Goal: Obtain resource: Download file/media

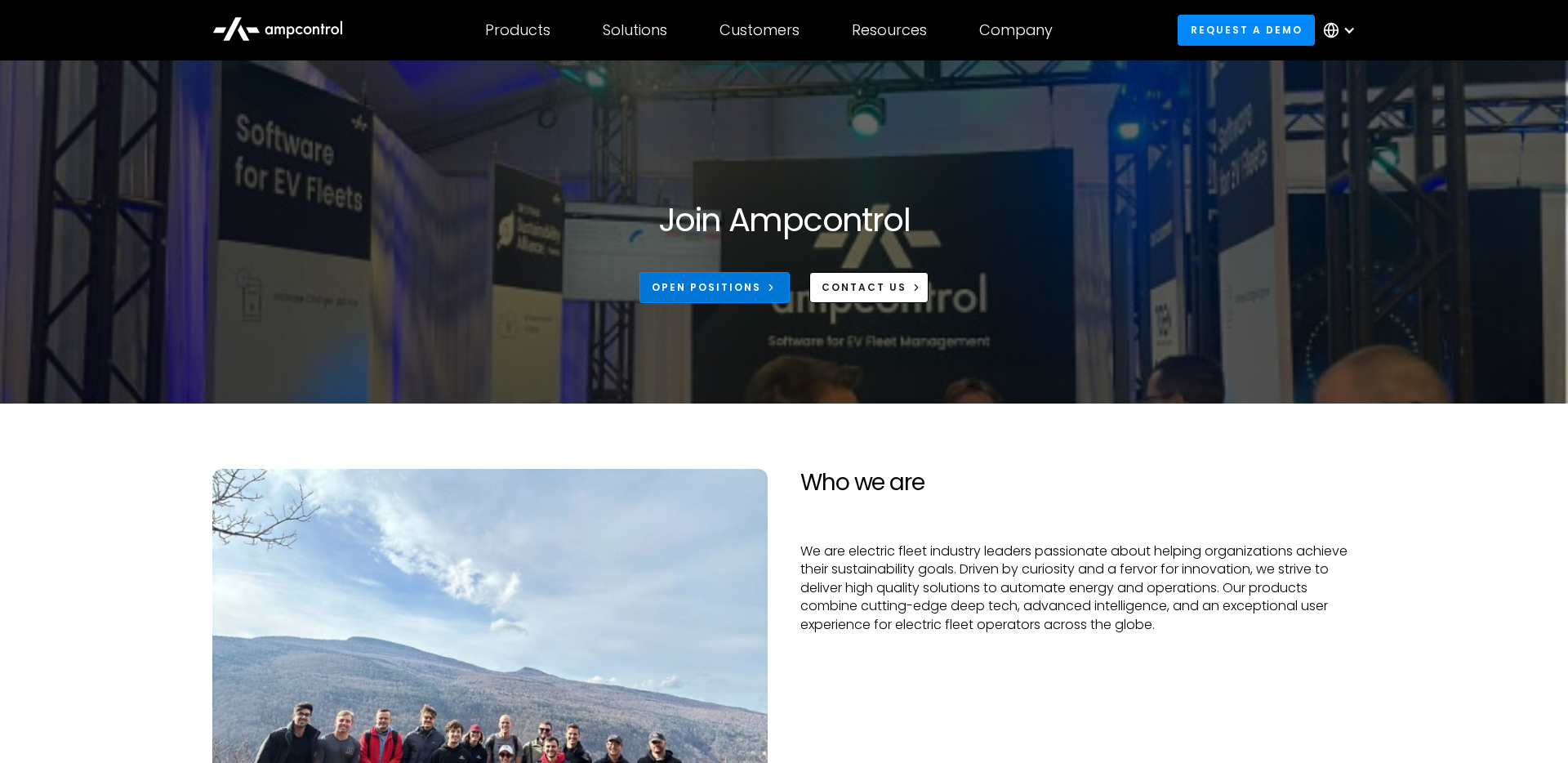
click at [762, 299] on link "Open Positions" at bounding box center [715, 287] width 151 height 30
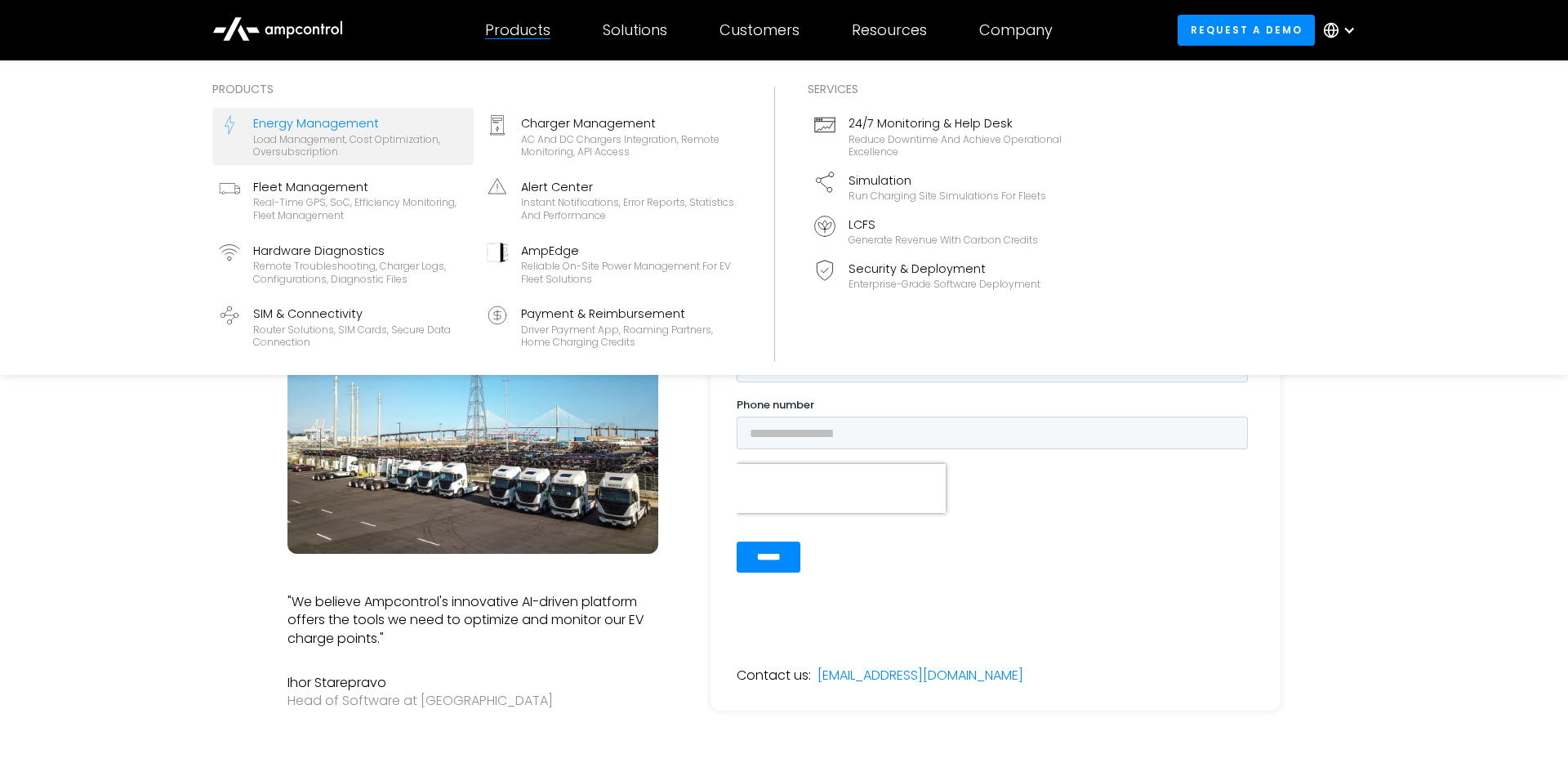
click at [347, 143] on div "Load management, cost optimization, oversubscription" at bounding box center [360, 145] width 214 height 25
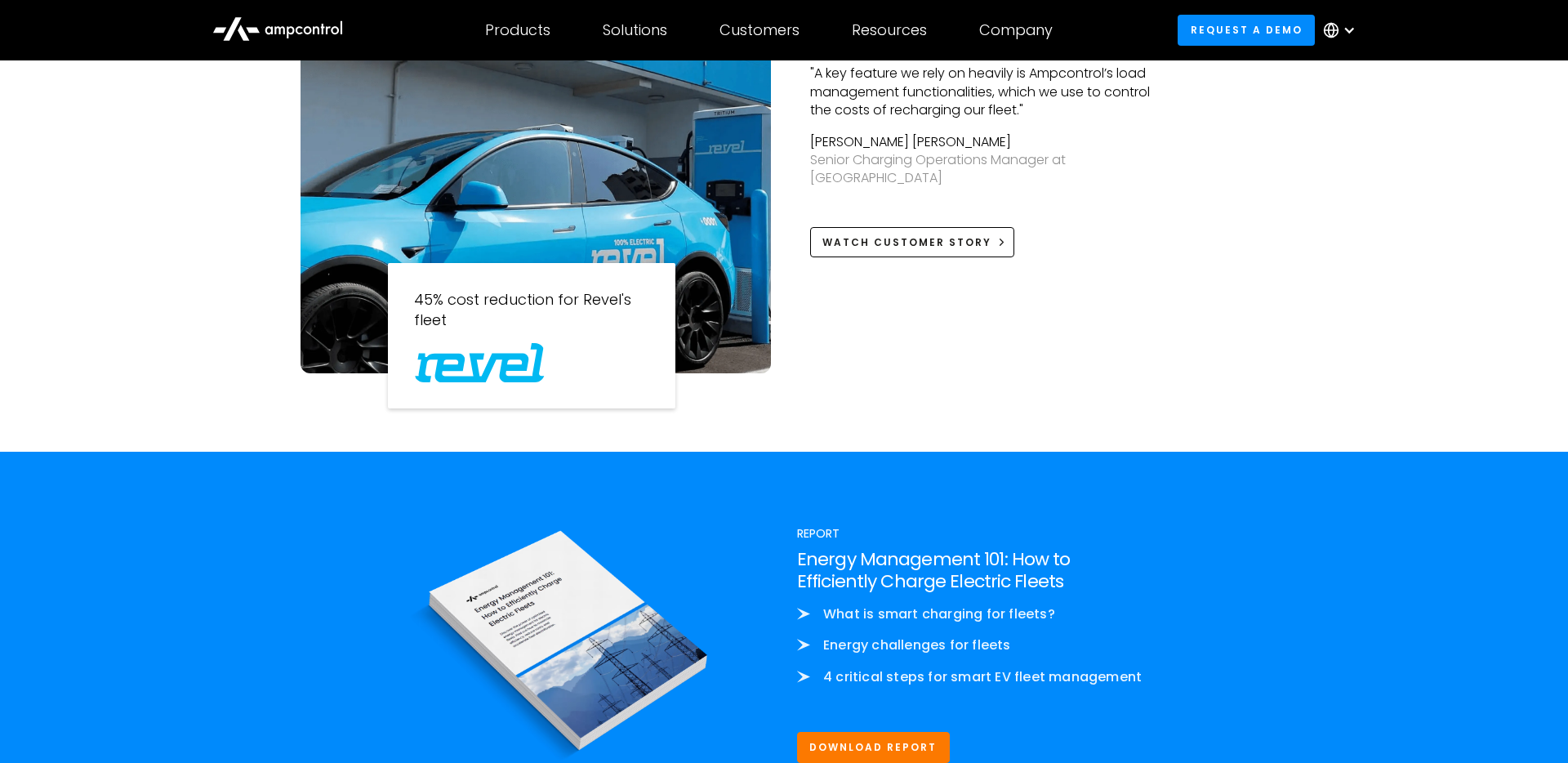
scroll to position [1786, 0]
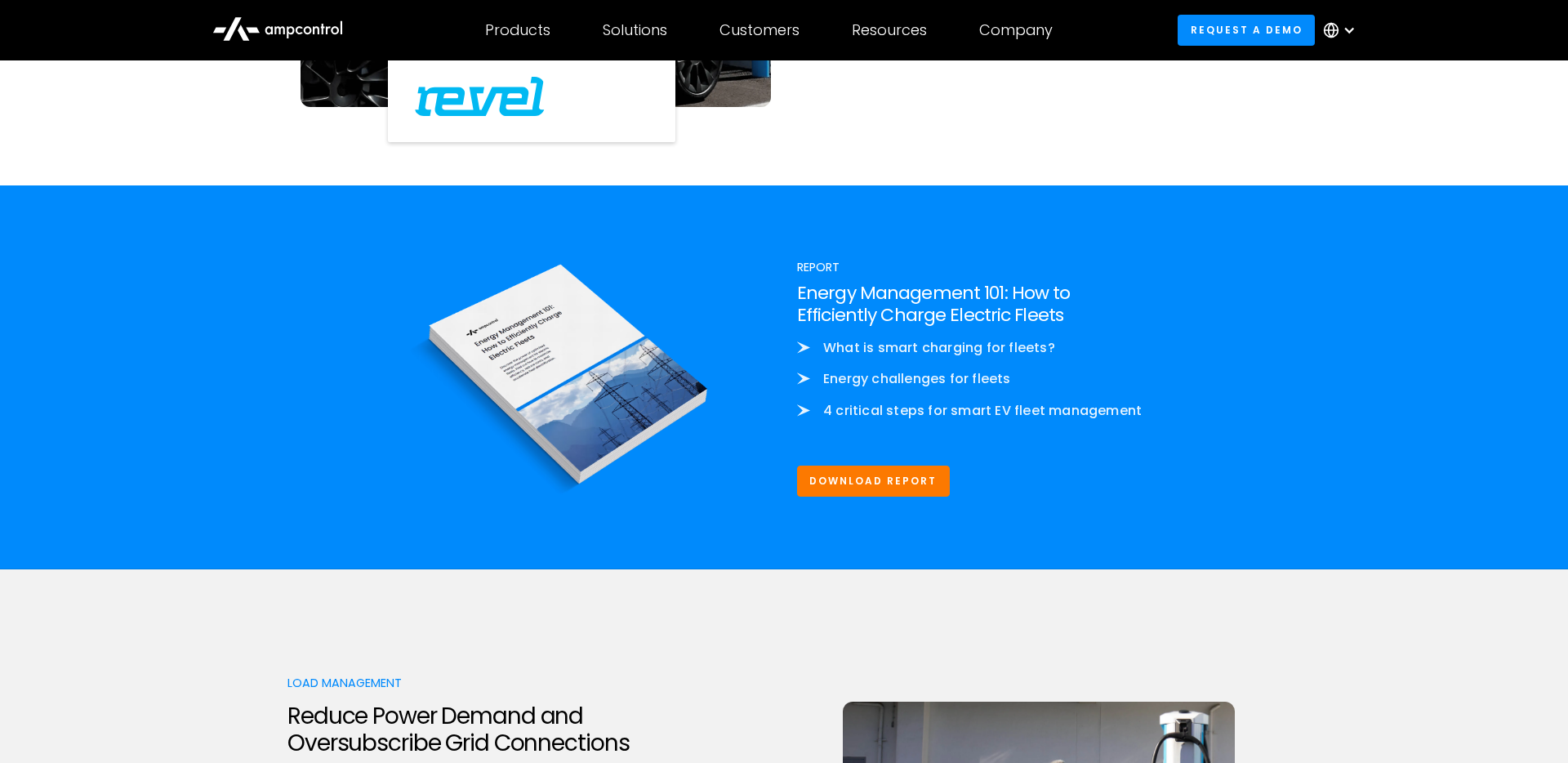
click at [1236, 524] on div "Report Energy Management 101: How to Efficiently Charge Electric Fleets What is…" at bounding box center [784, 377] width 1568 height 383
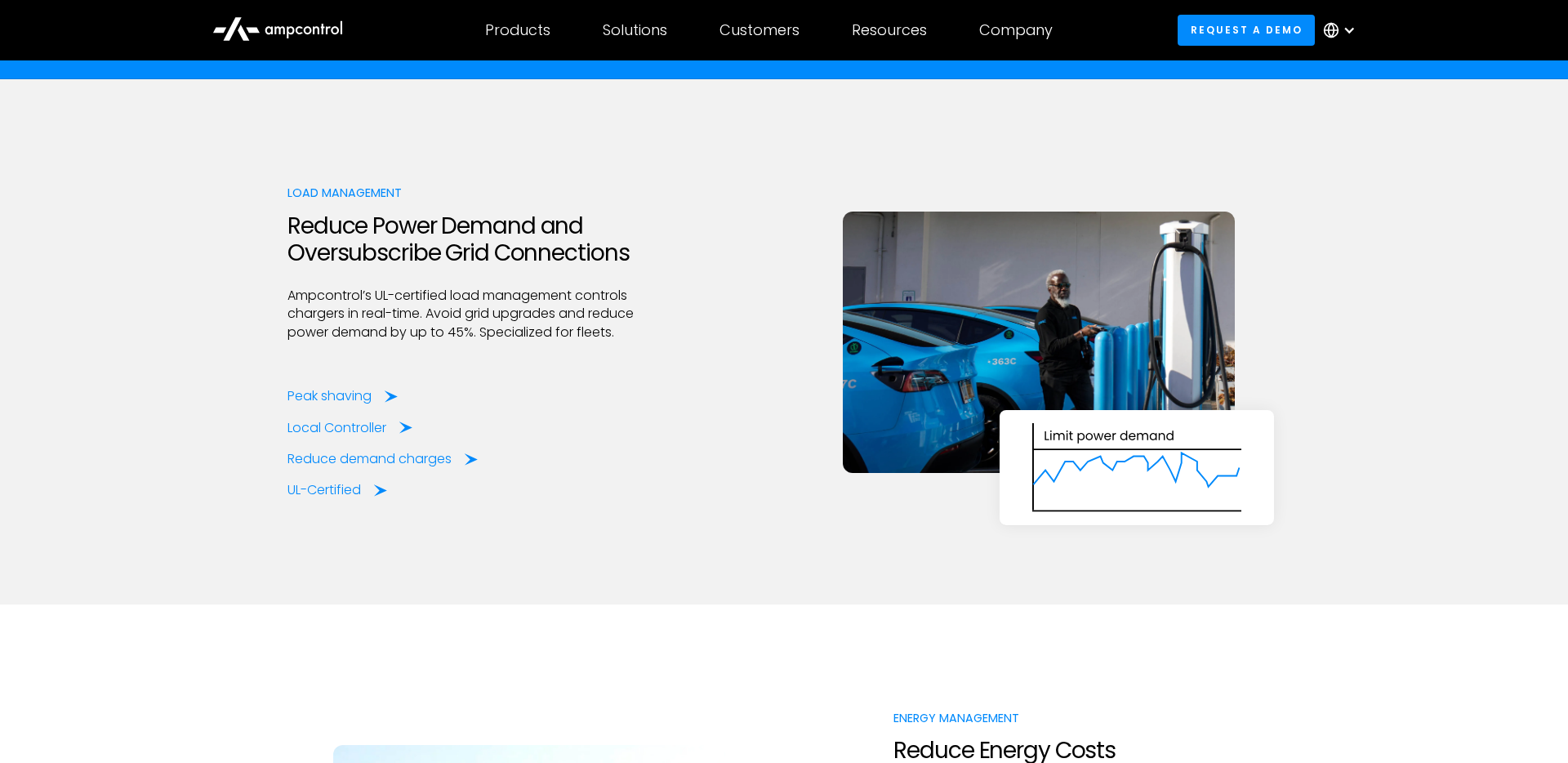
scroll to position [2274, 0]
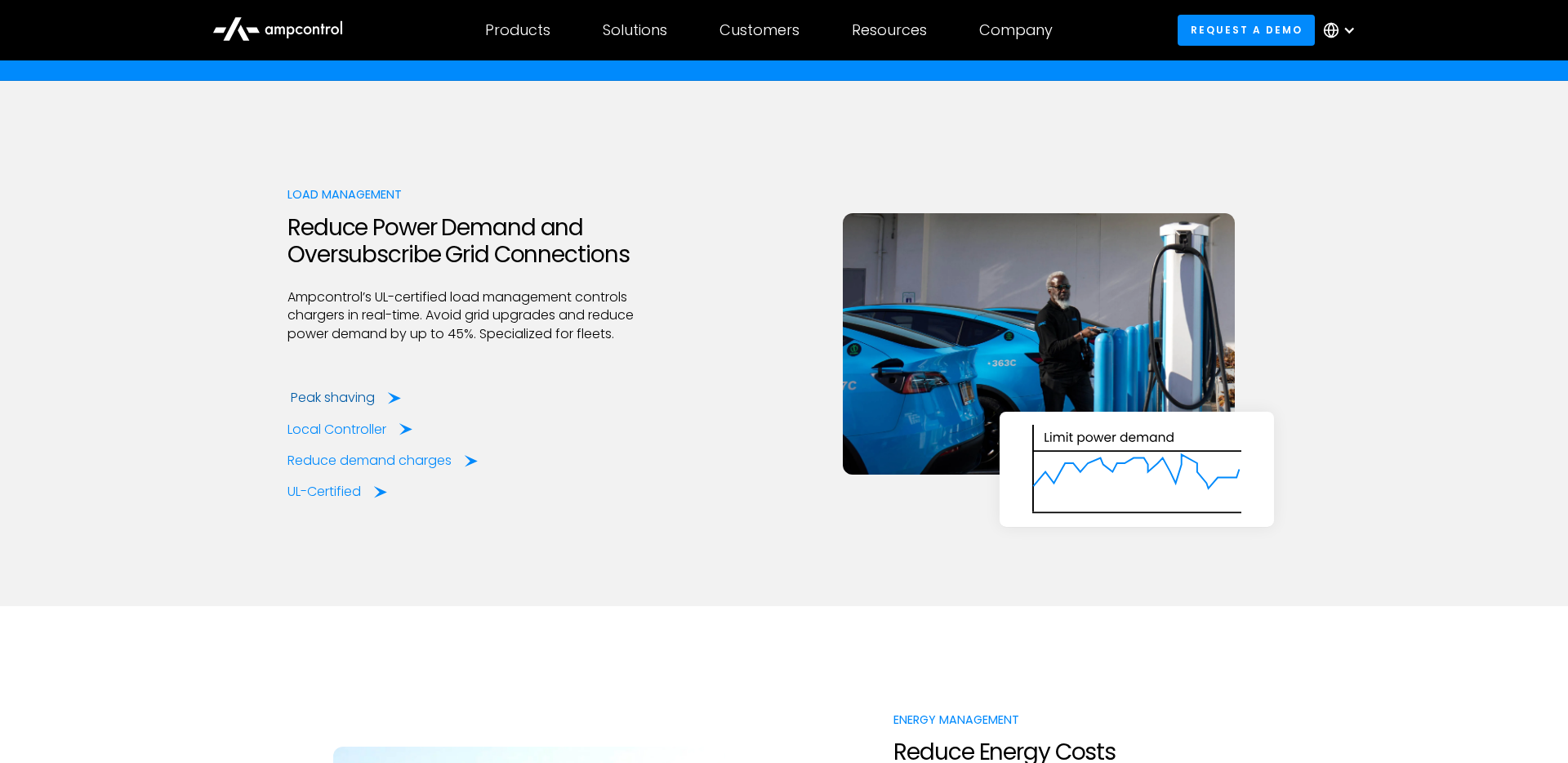
click at [352, 395] on div "Peak shaving" at bounding box center [333, 397] width 84 height 18
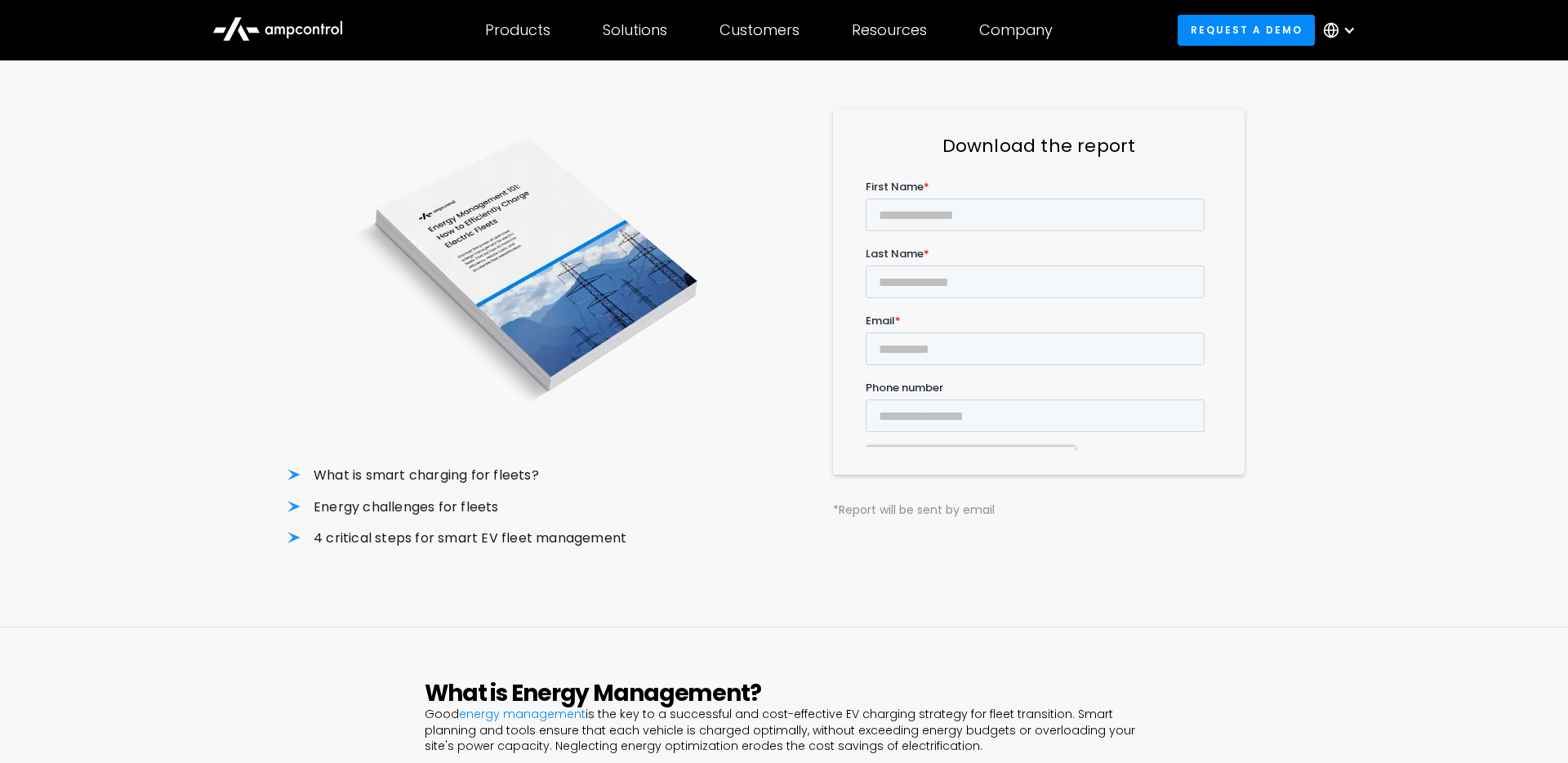
scroll to position [486, 0]
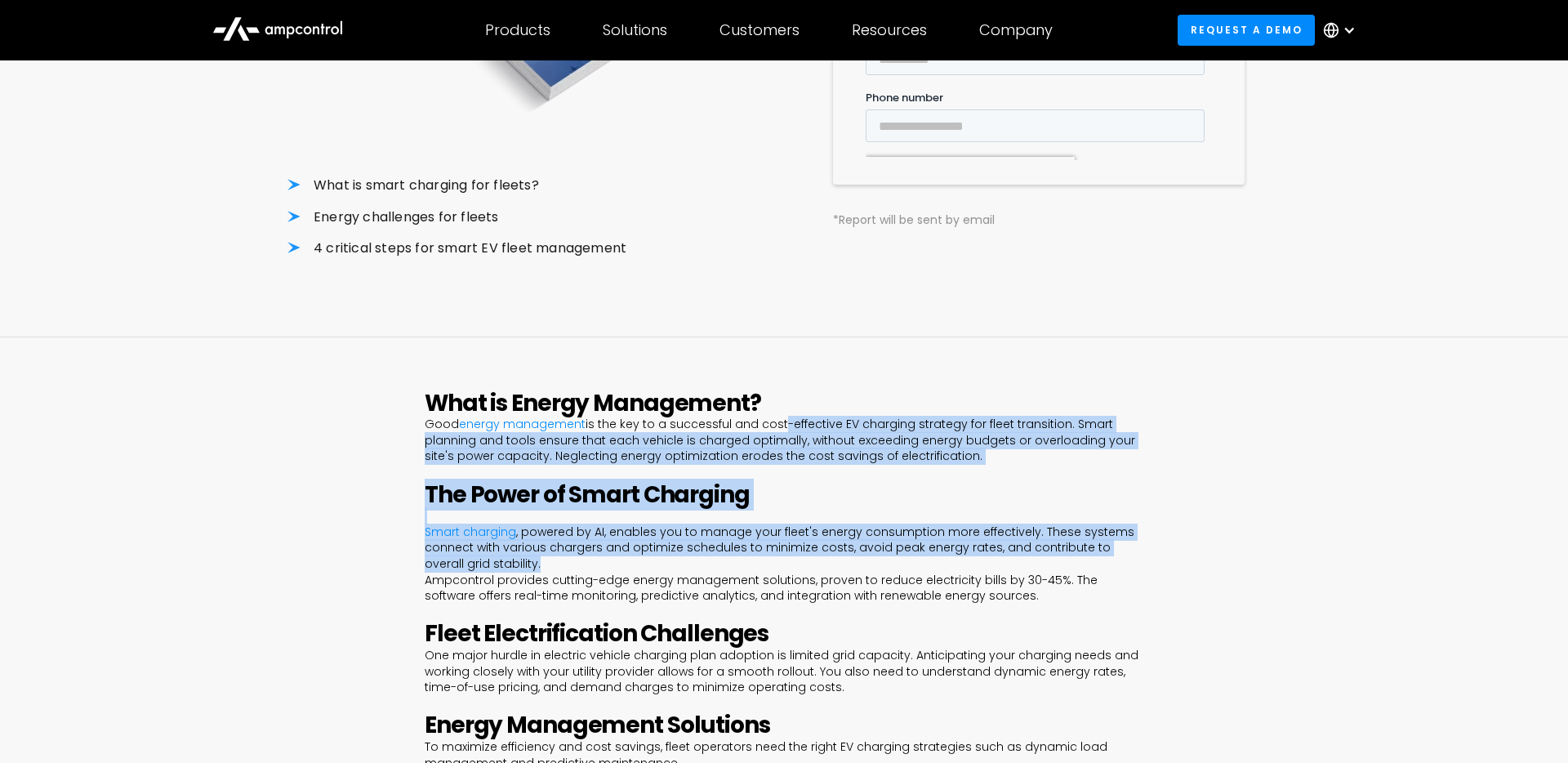
drag, startPoint x: 770, startPoint y: 401, endPoint x: 835, endPoint y: 536, distance: 149.8
click at [835, 536] on div "What is Energy Management? Good energy management is the key to a successful an…" at bounding box center [784, 710] width 719 height 641
click at [835, 536] on p "‍ Smart charging , powered by AI, enables you to manage your fleet's energy con…" at bounding box center [784, 540] width 719 height 64
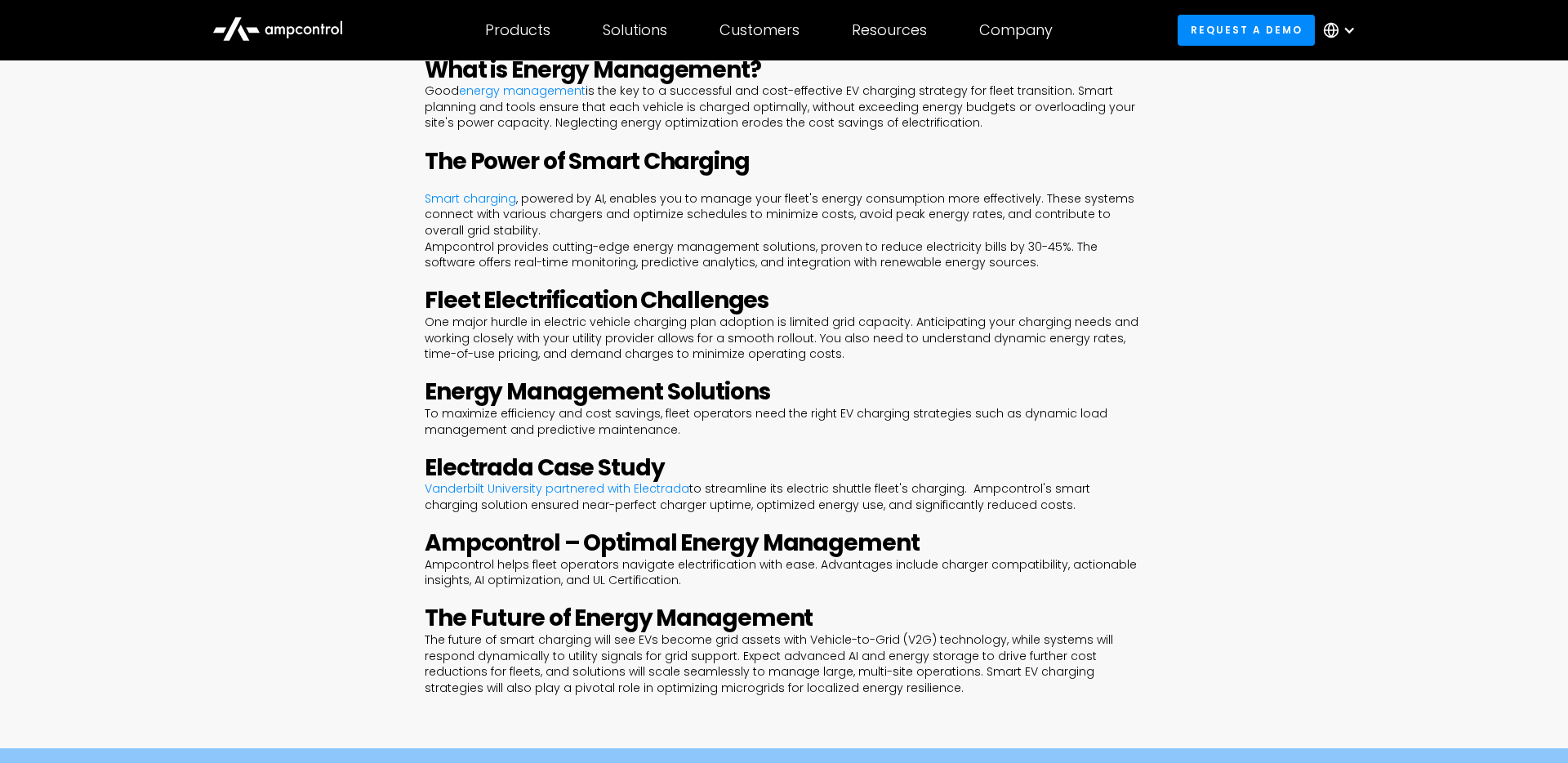
scroll to position [821, 0]
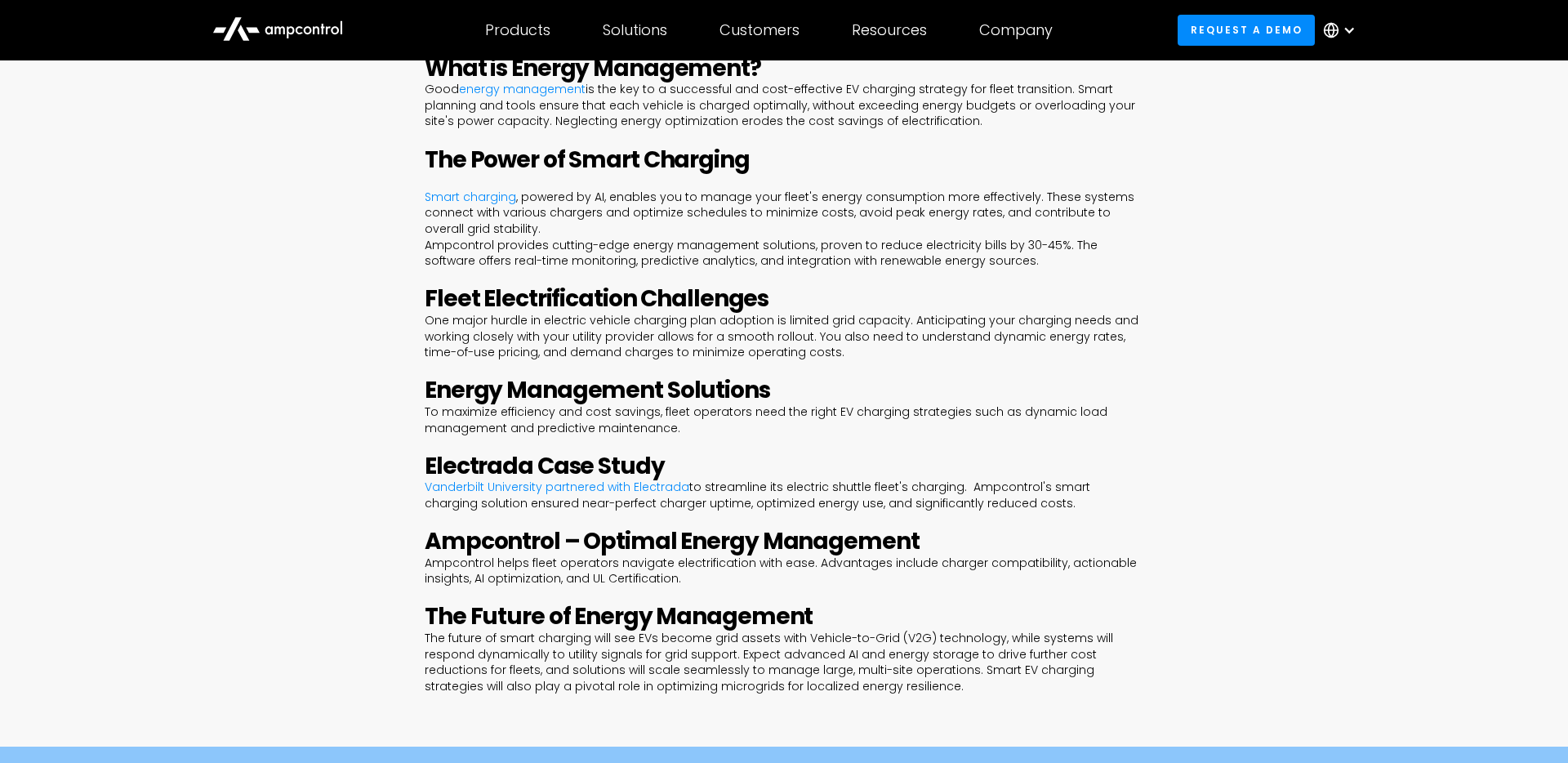
drag, startPoint x: 809, startPoint y: 459, endPoint x: 831, endPoint y: 477, distance: 28.4
click at [831, 480] on p "Vanderbilt University partnered with Electrada to streamline its electric shutt…" at bounding box center [784, 496] width 719 height 32
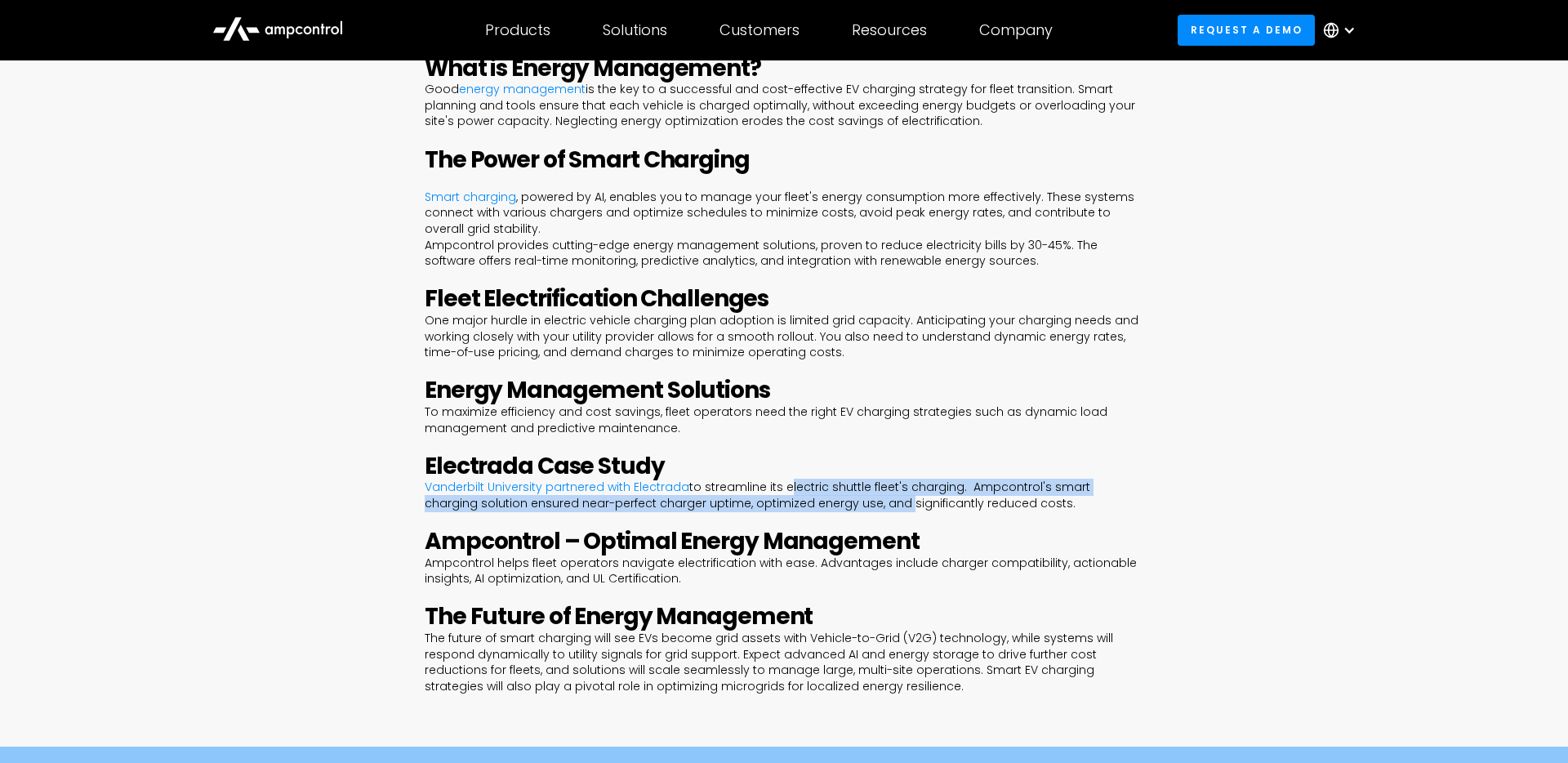
drag, startPoint x: 831, startPoint y: 477, endPoint x: 813, endPoint y: 460, distance: 24.8
click at [813, 480] on p "Vanderbilt University partnered with Electrada to streamline its electric shutt…" at bounding box center [784, 496] width 719 height 32
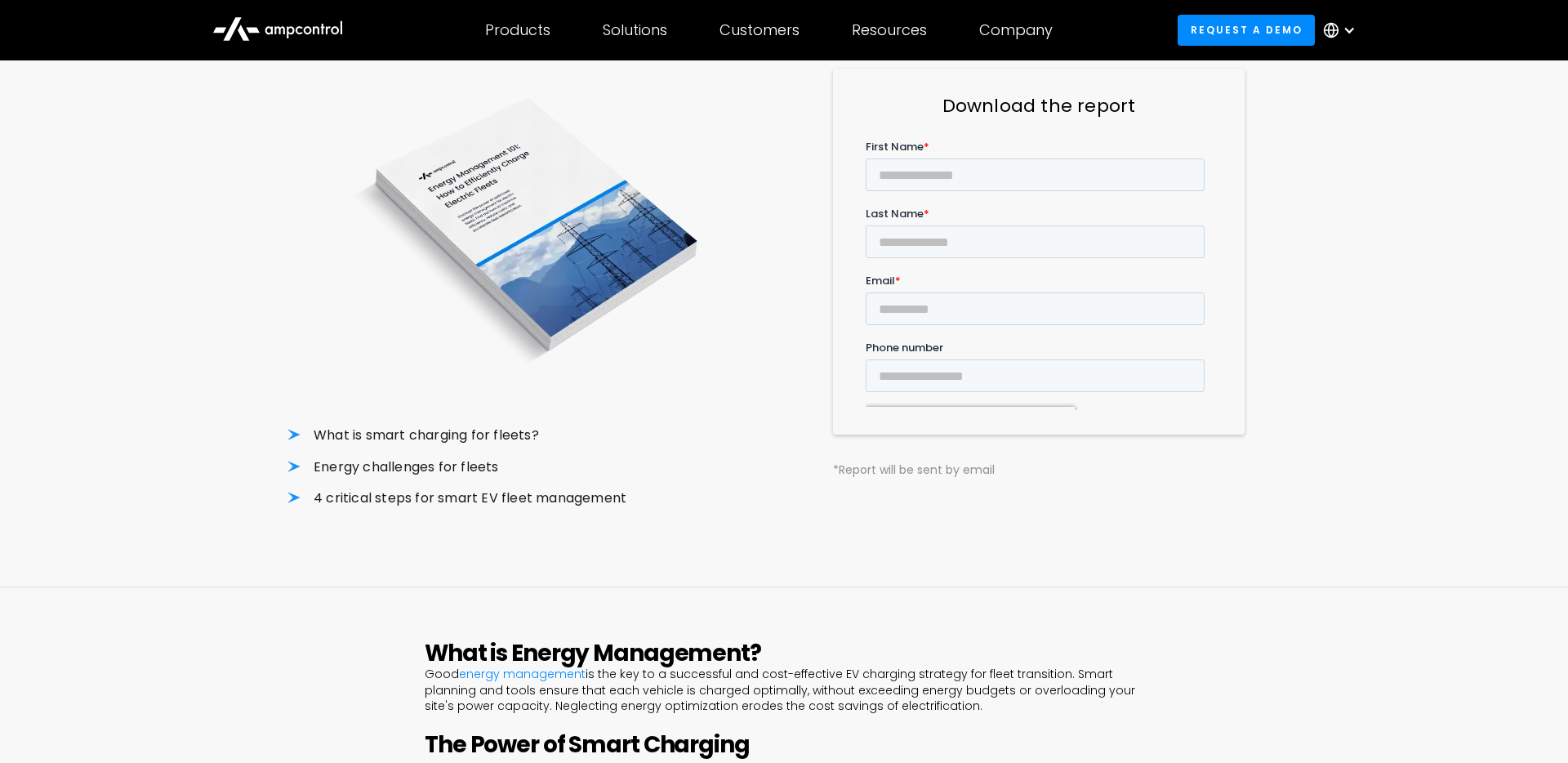
scroll to position [236, 0]
drag, startPoint x: 362, startPoint y: 467, endPoint x: 502, endPoint y: 467, distance: 140.0
click at [502, 489] on li "4 critical steps for smart EV fleet management" at bounding box center [529, 497] width 484 height 18
drag, startPoint x: 565, startPoint y: 465, endPoint x: 350, endPoint y: 463, distance: 215.0
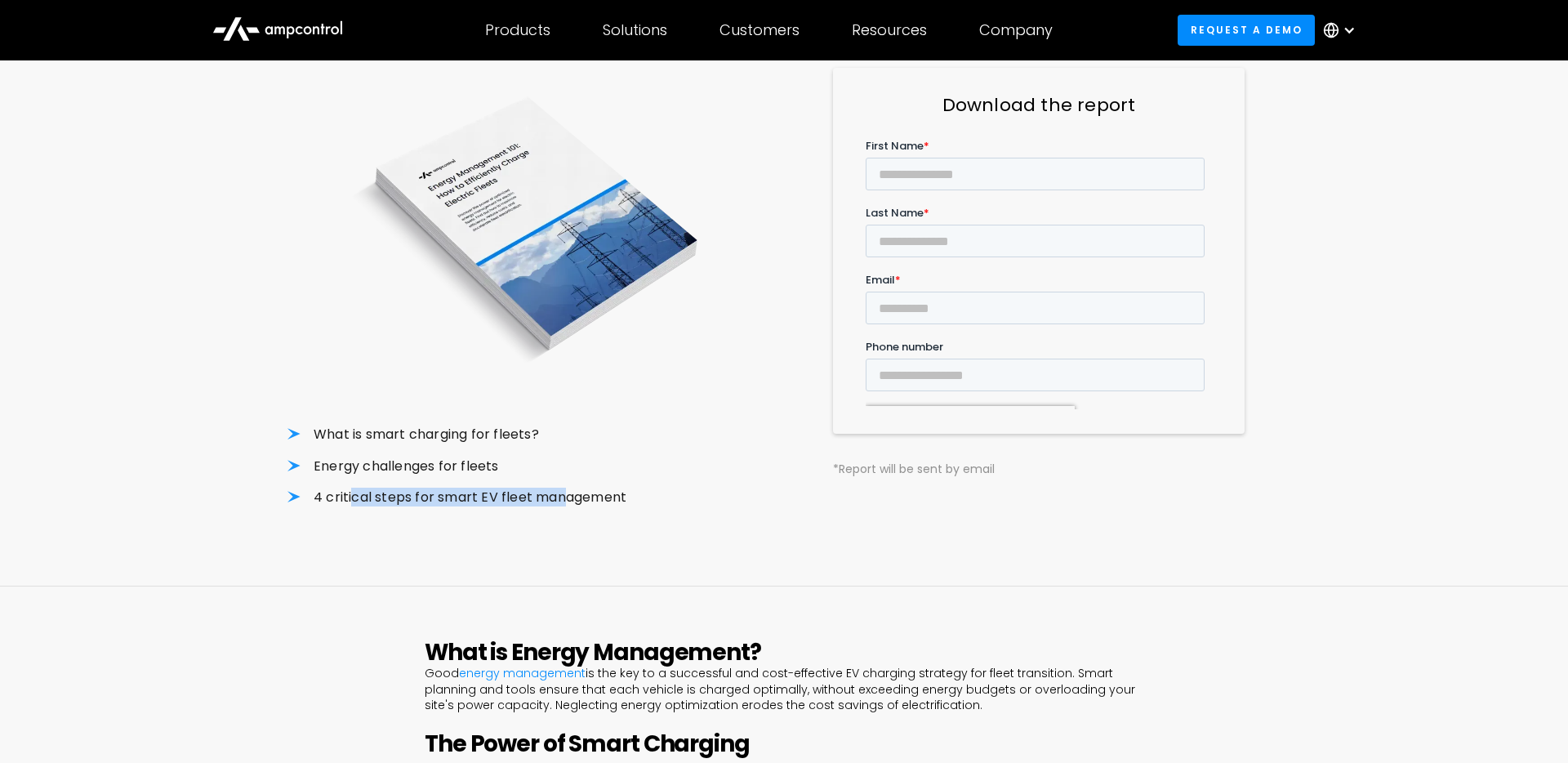
click at [350, 489] on li "4 critical steps for smart EV fleet management" at bounding box center [529, 497] width 484 height 18
drag, startPoint x: 342, startPoint y: 435, endPoint x: 432, endPoint y: 435, distance: 90.0
click at [432, 458] on li "Energy challenges for fleets" at bounding box center [529, 466] width 484 height 18
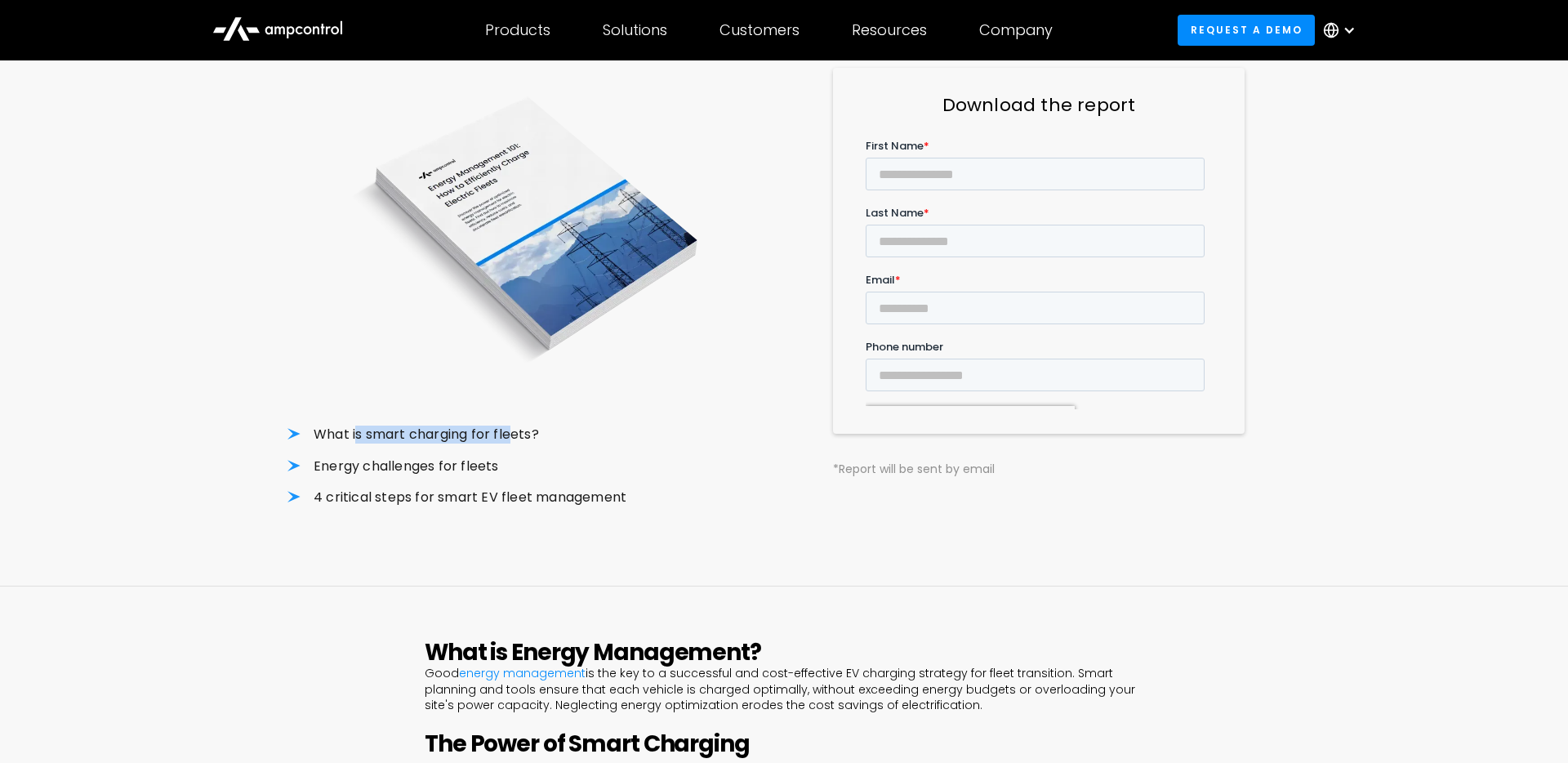
drag, startPoint x: 509, startPoint y: 407, endPoint x: 354, endPoint y: 404, distance: 155.0
click at [354, 426] on li "What is smart charging for fleets?" at bounding box center [529, 435] width 484 height 18
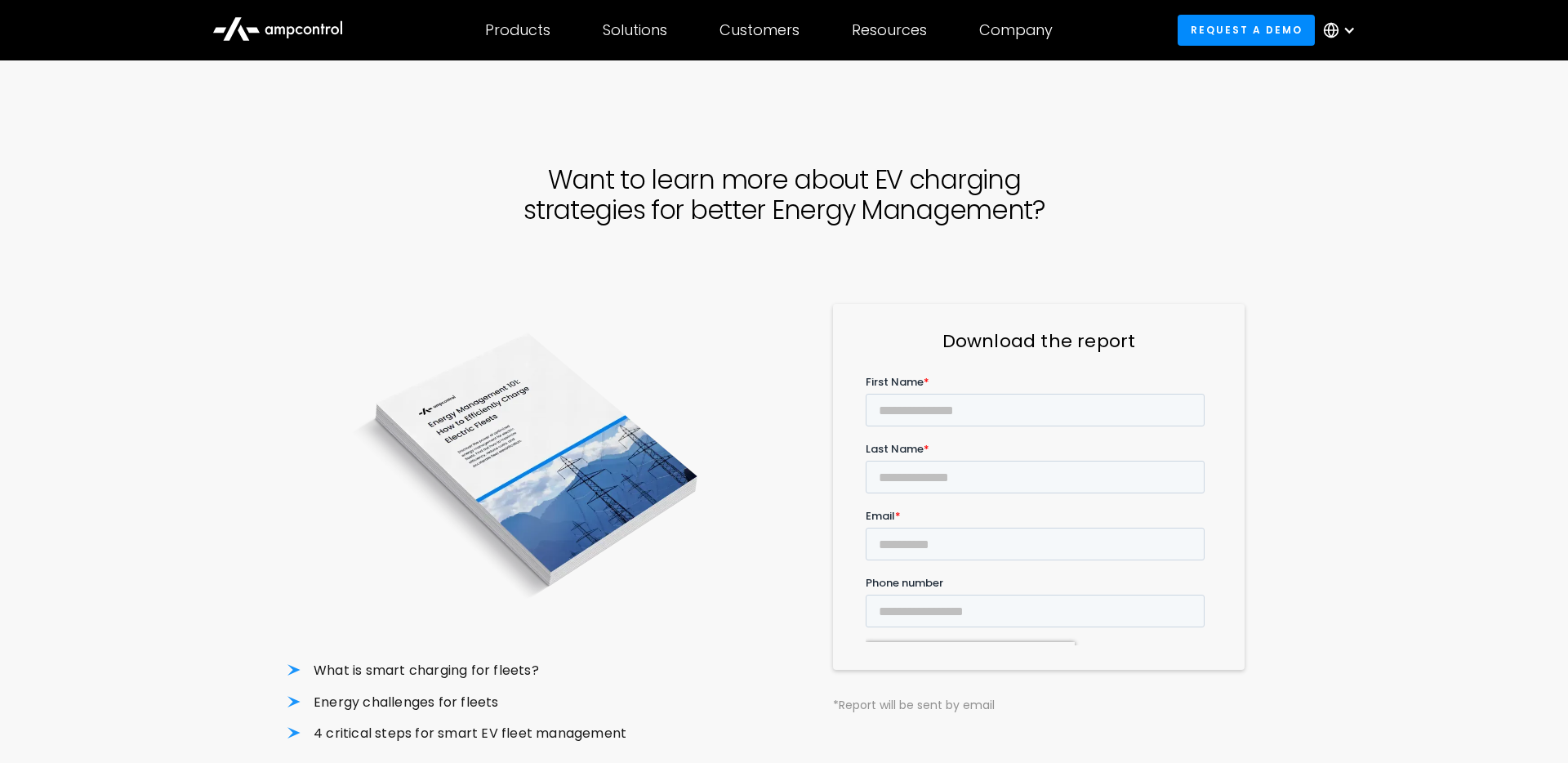
scroll to position [0, 0]
click at [916, 419] on input "First Name *" at bounding box center [1035, 409] width 339 height 33
click at [1381, 465] on div "Want to learn more about EV charging strategies for better Energy Management? W…" at bounding box center [784, 454] width 1568 height 735
click at [1381, 465] on div "Want to learn more about EV charging strategies for better Energy Management? W…" at bounding box center [784, 457] width 1568 height 741
click at [1123, 609] on input "Phone number" at bounding box center [1035, 625] width 339 height 33
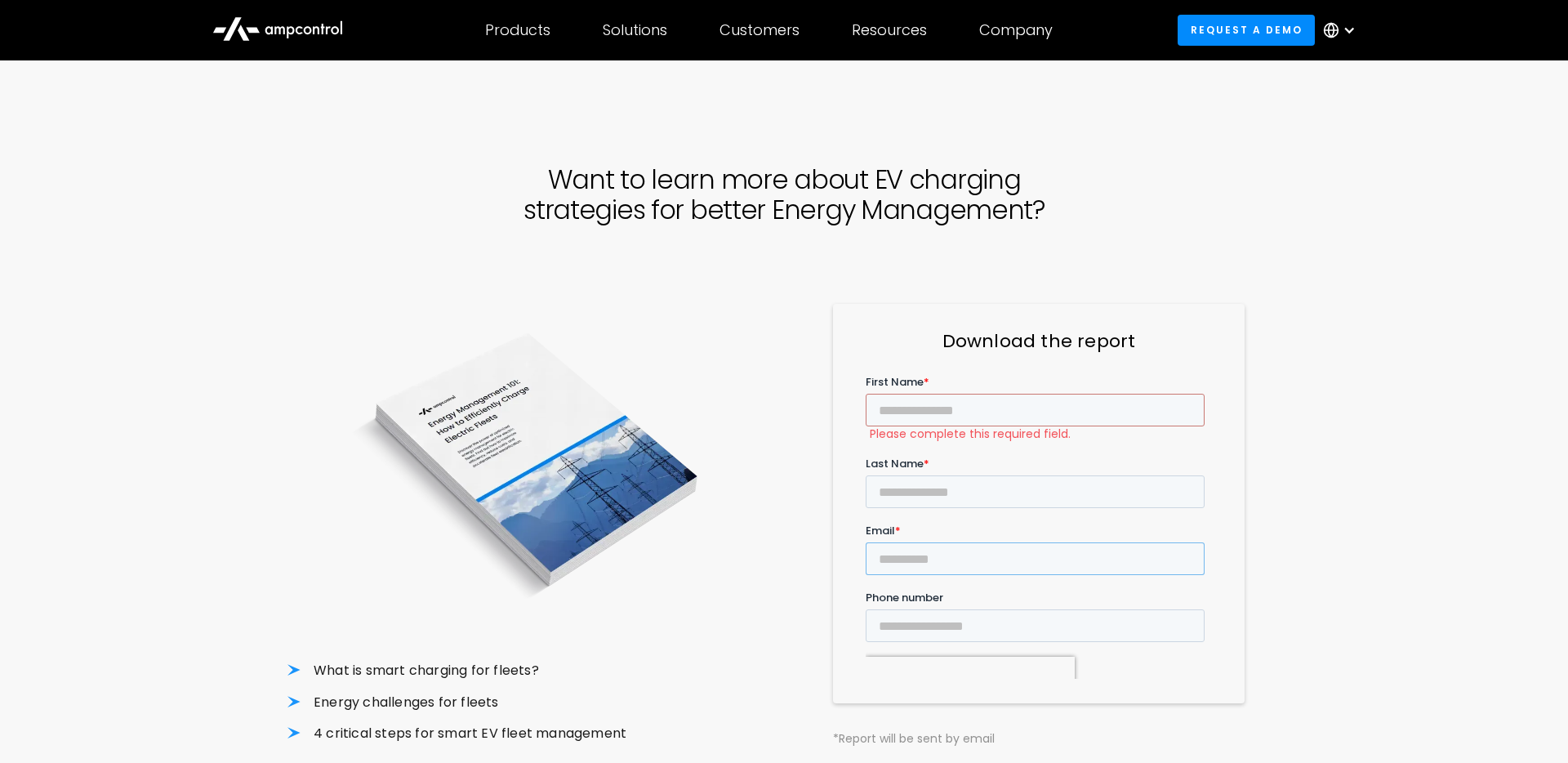
click at [986, 542] on input "Email *" at bounding box center [1035, 558] width 339 height 33
click at [1337, 492] on div "Want to learn more about EV charging strategies for better Energy Management? W…" at bounding box center [784, 474] width 1568 height 774
